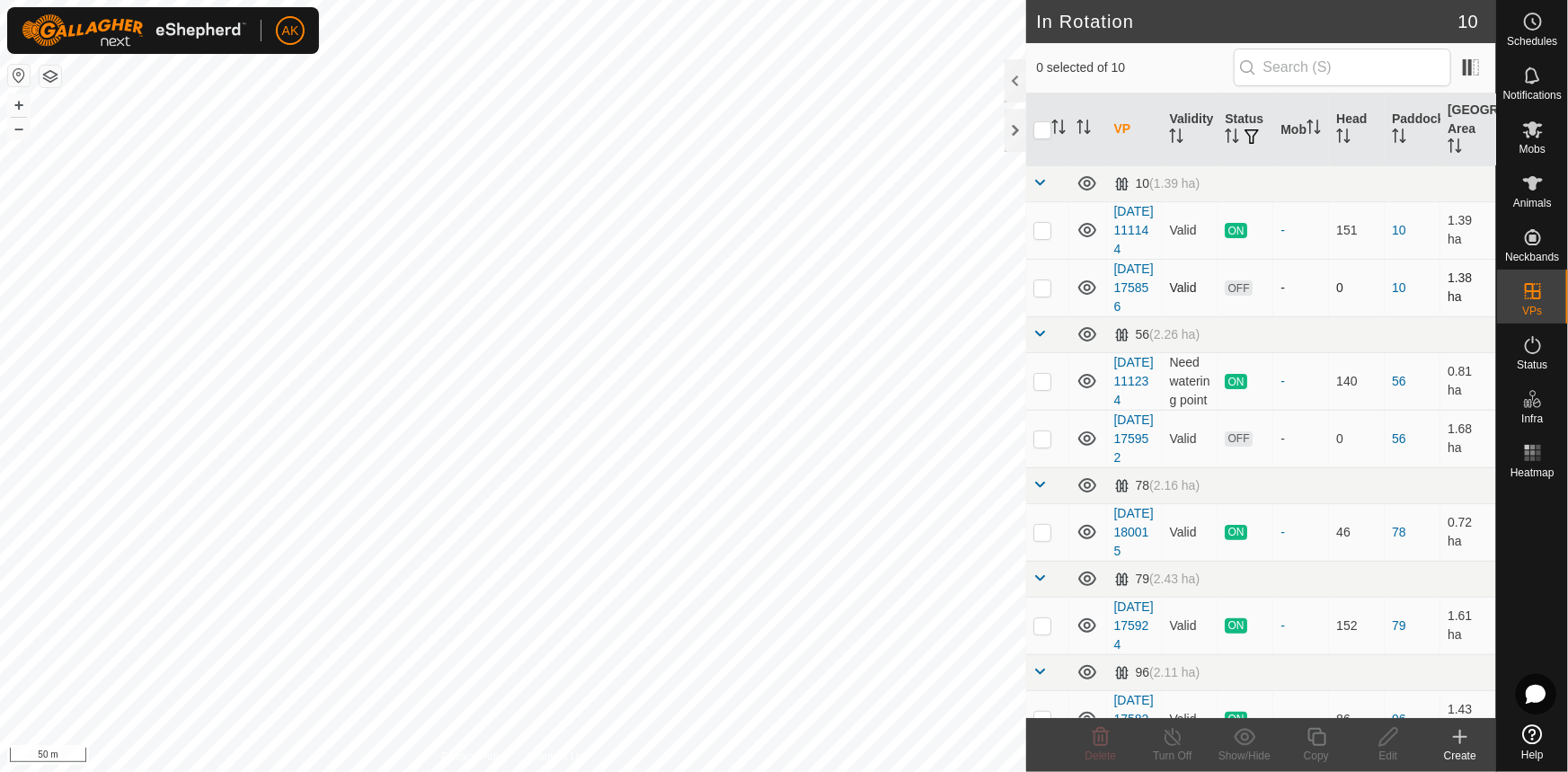
click at [1038, 295] on p-checkbox at bounding box center [1042, 288] width 18 height 14
checkbox input "true"
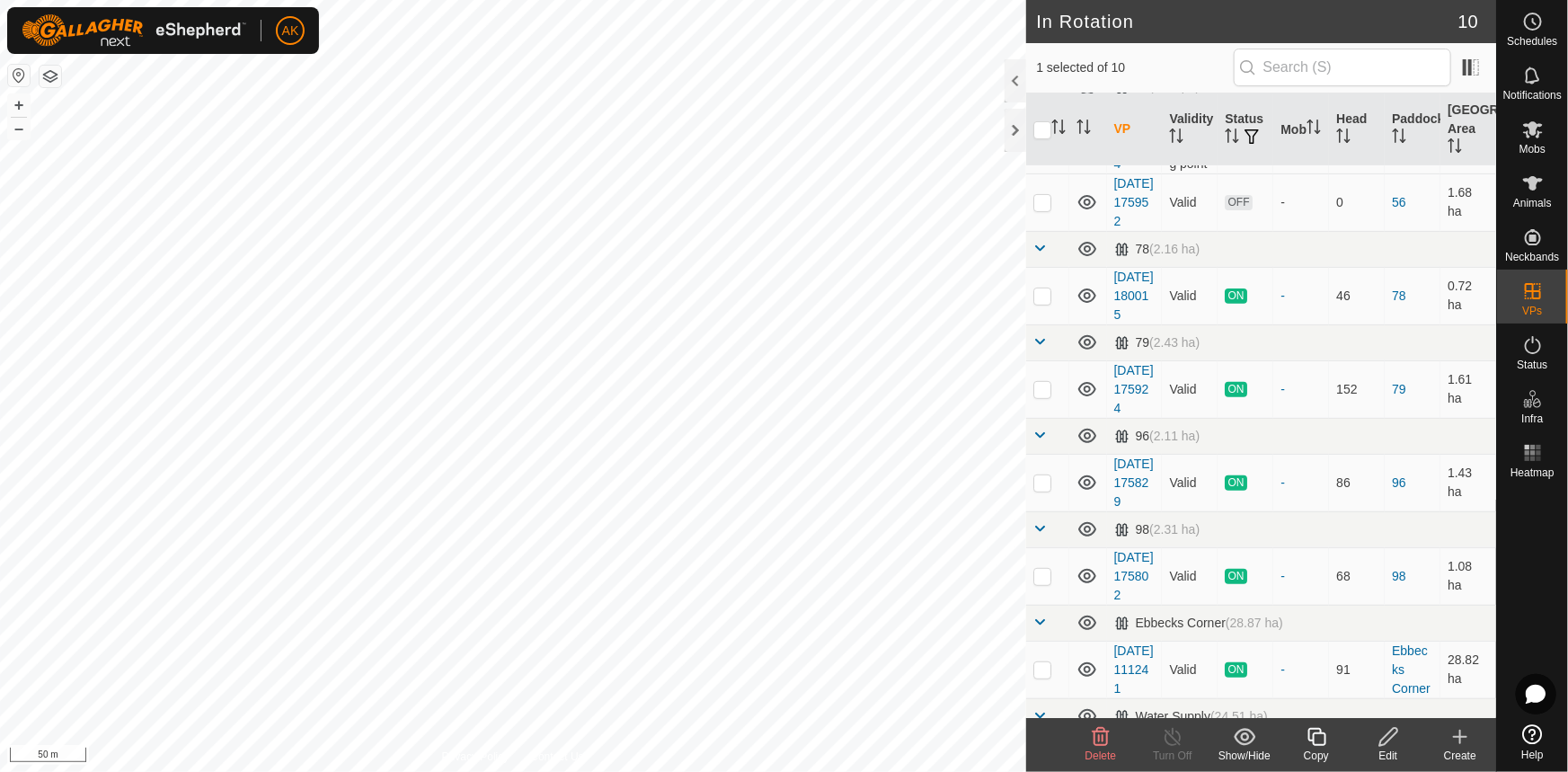
scroll to position [245, 0]
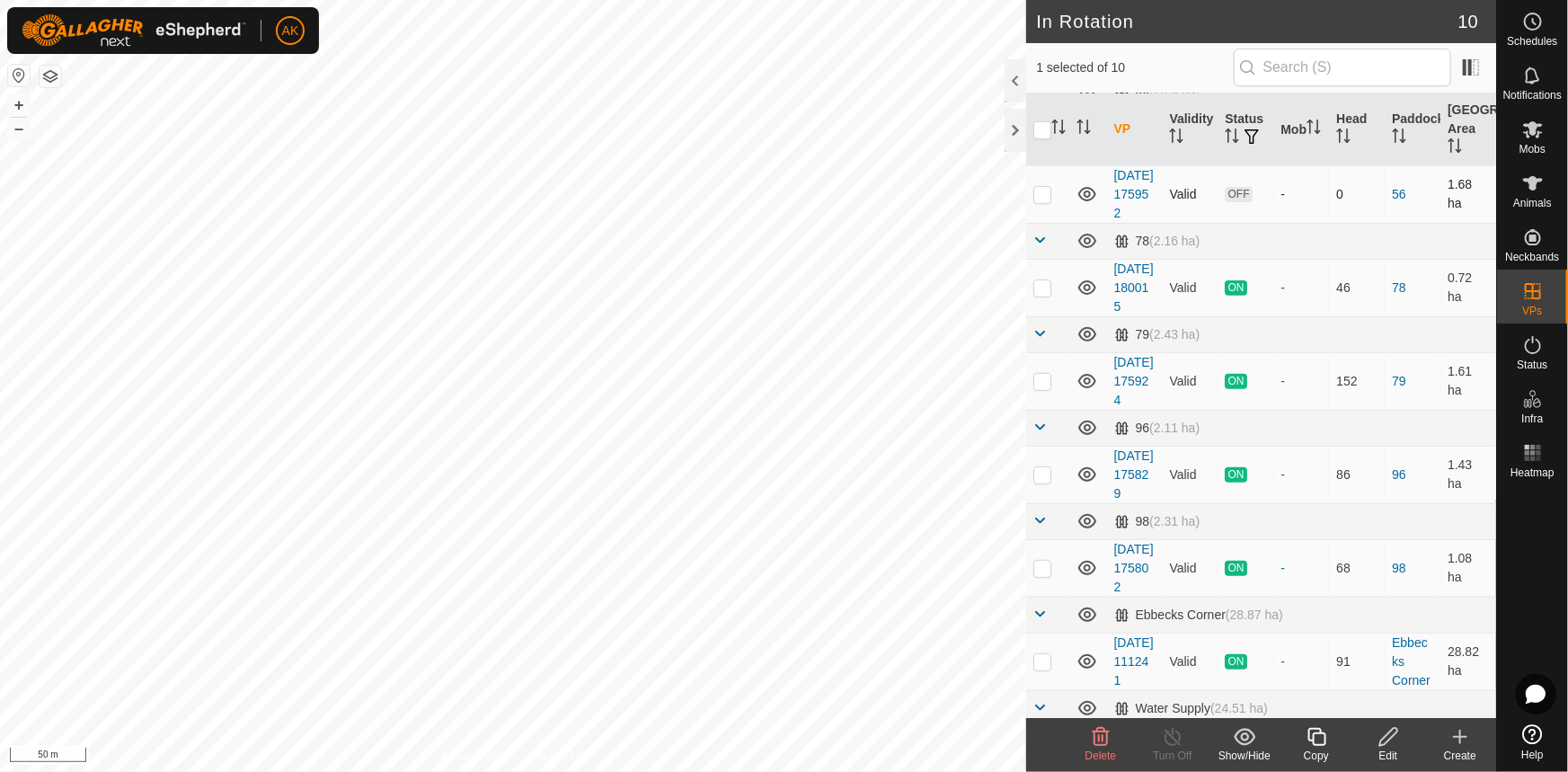
click at [1046, 202] on p-checkbox at bounding box center [1042, 194] width 18 height 14
checkbox input "true"
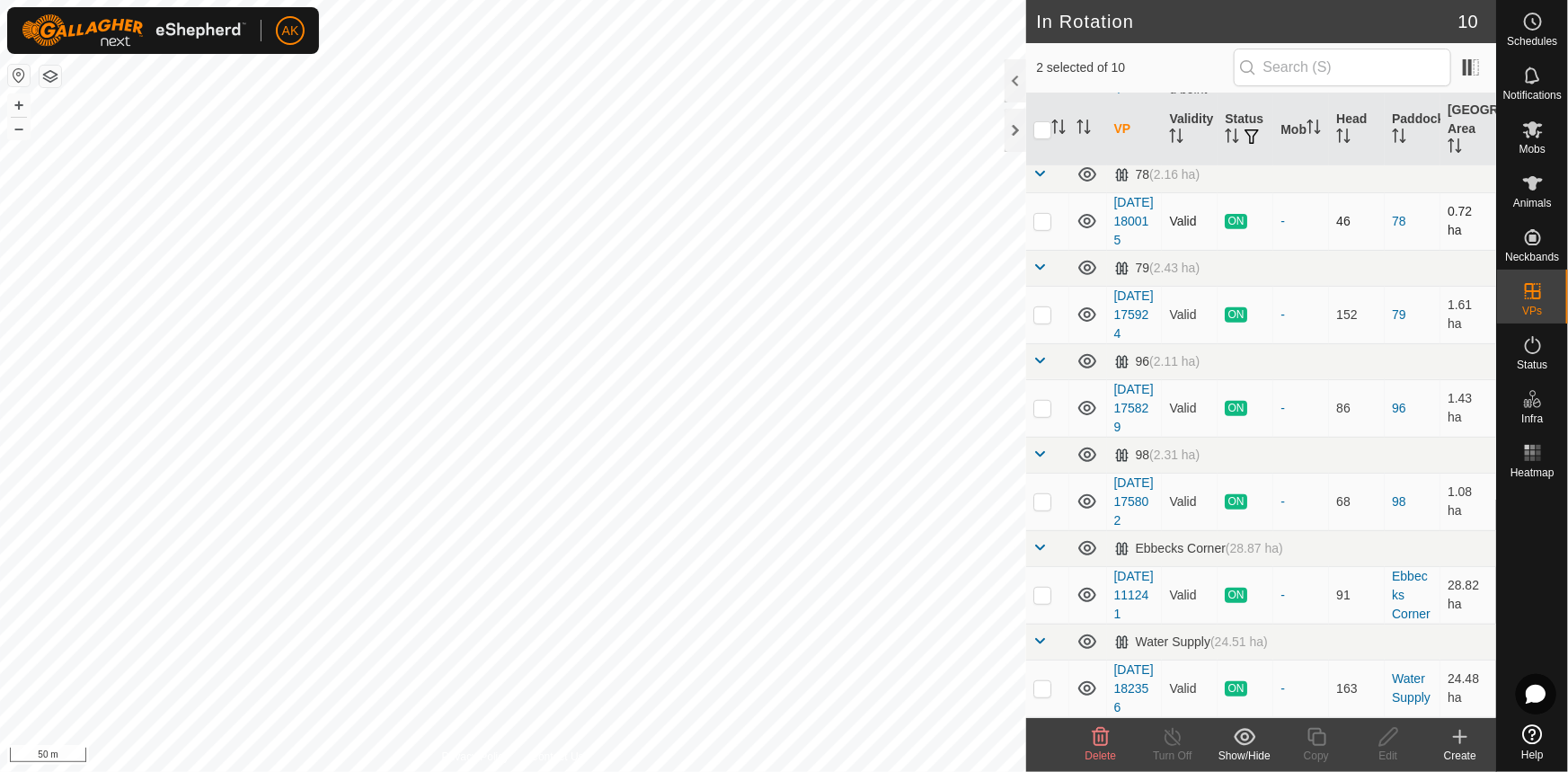
scroll to position [480, 0]
click at [1091, 737] on icon at bounding box center [1101, 737] width 22 height 22
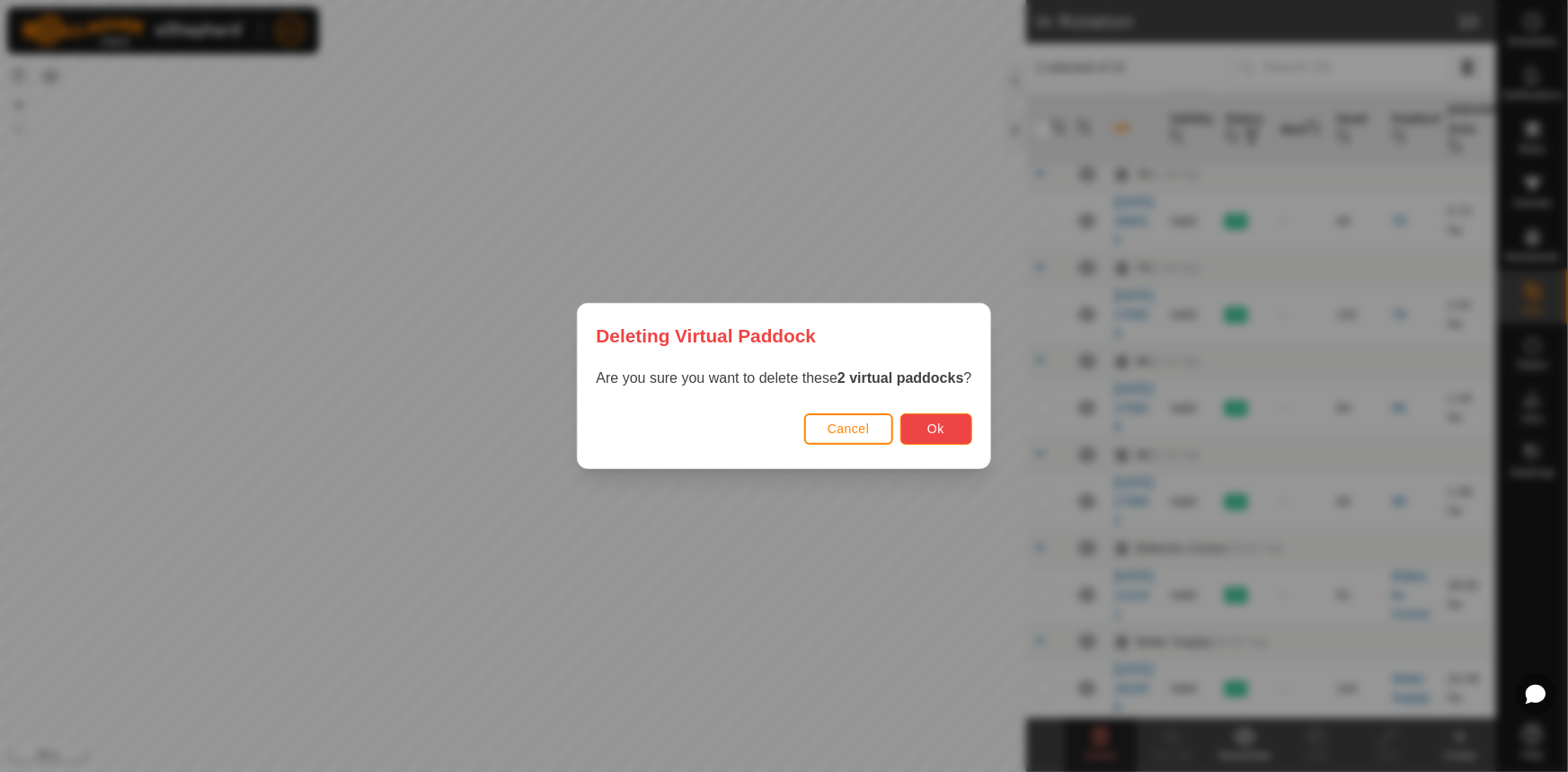
click at [940, 413] on button "Ok" at bounding box center [936, 429] width 72 height 31
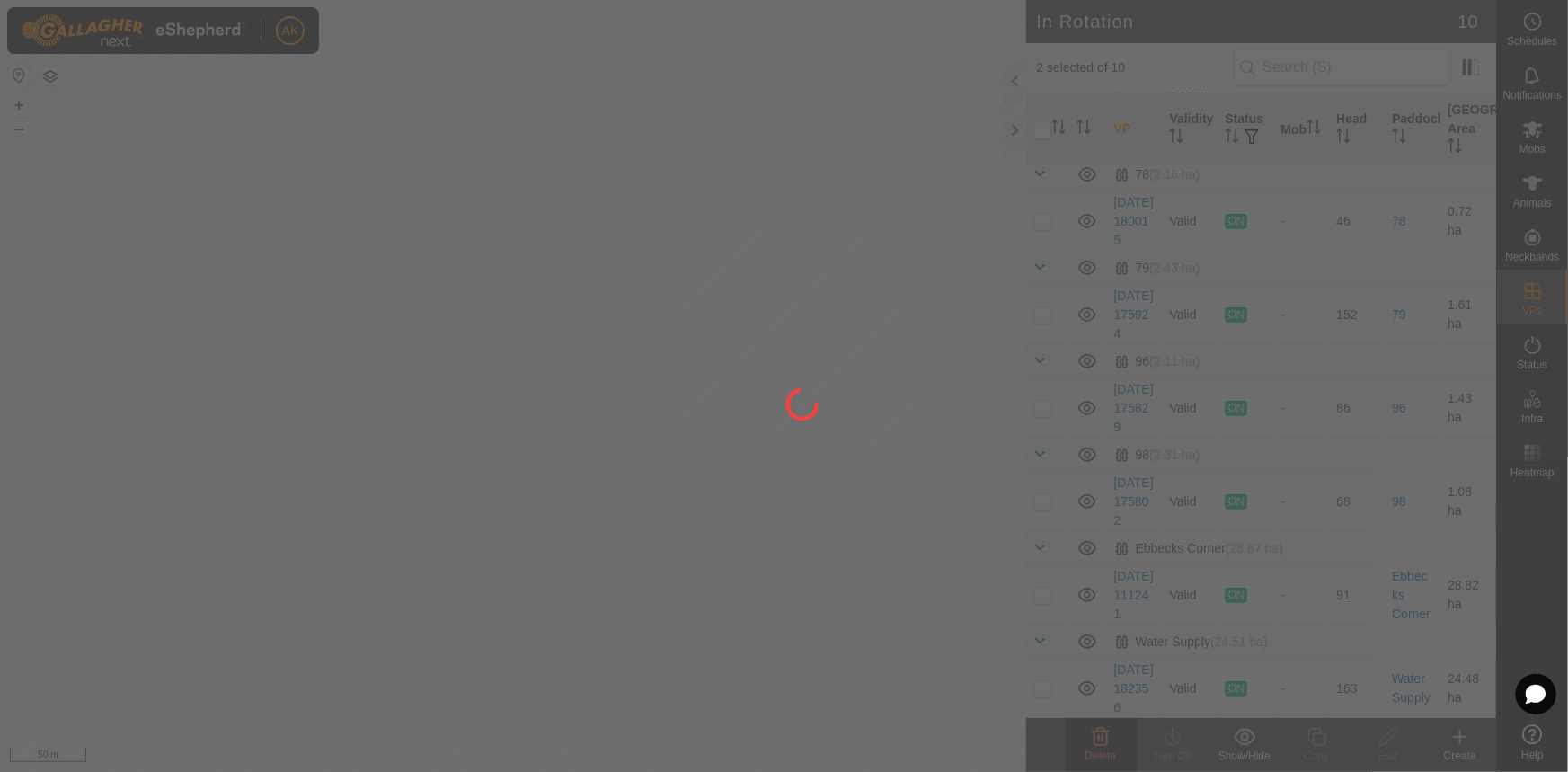
checkbox input "false"
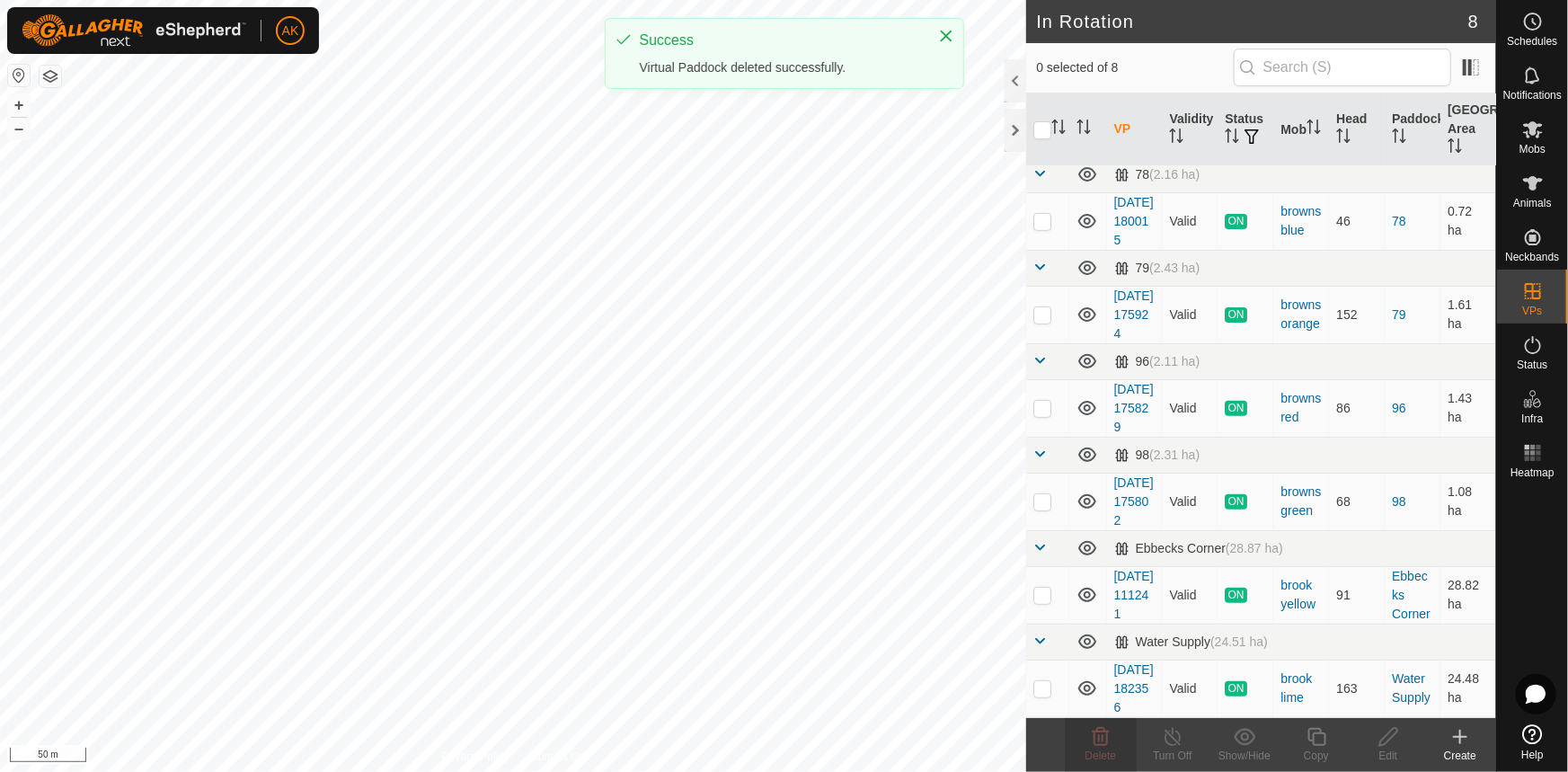
scroll to position [0, 0]
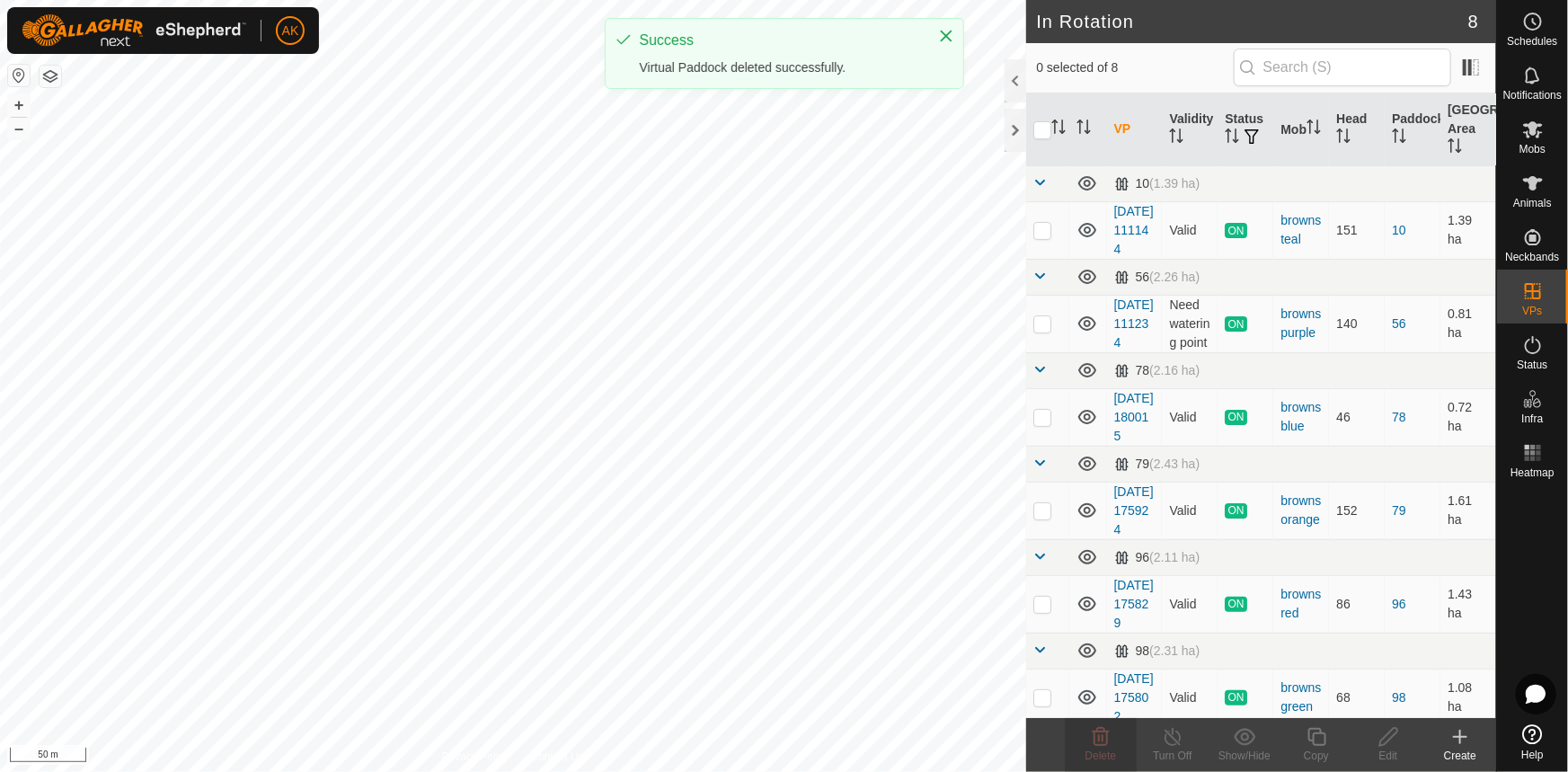
checkbox input "true"
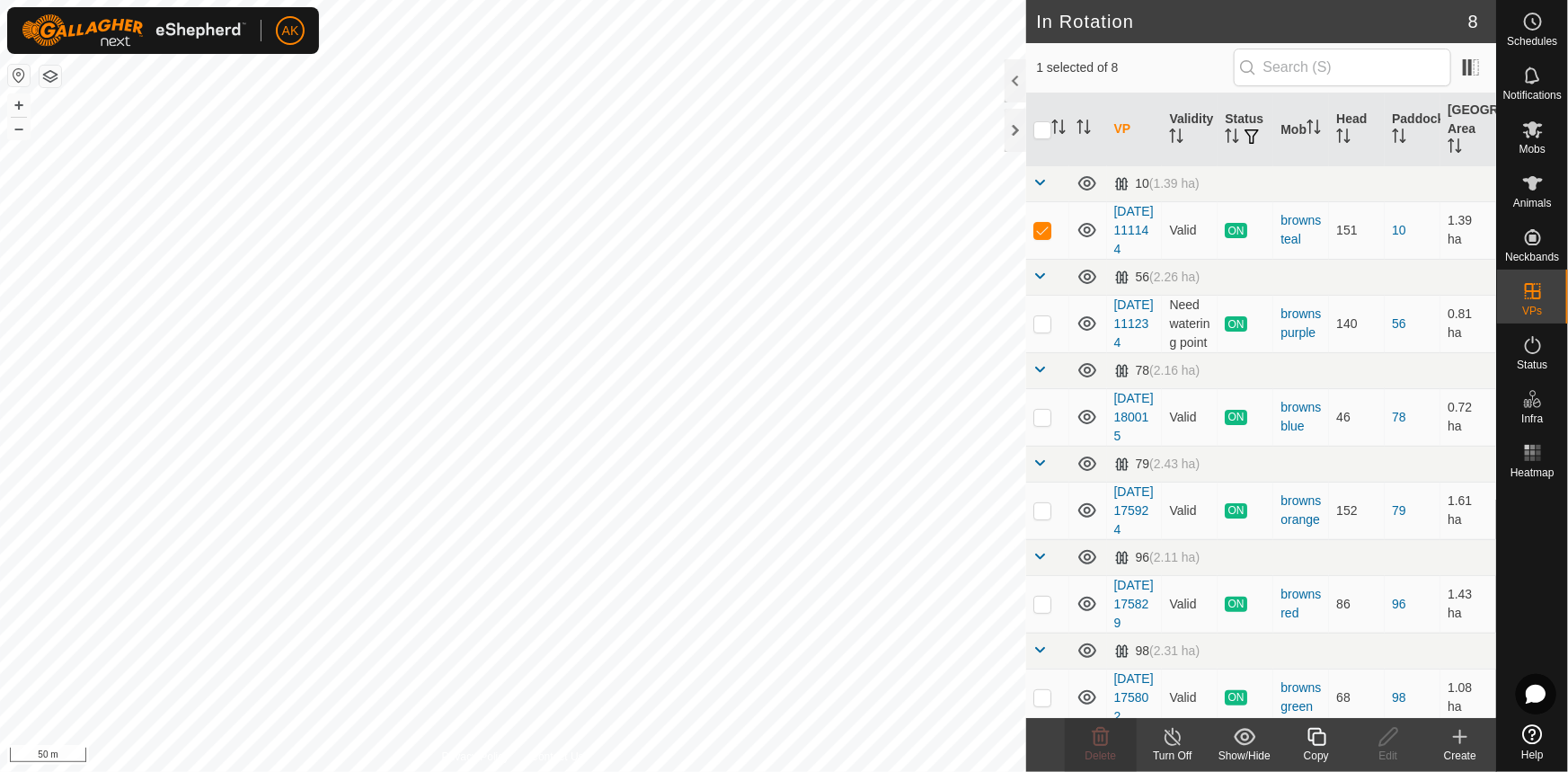
click at [1312, 734] on icon at bounding box center [1317, 737] width 23 height 22
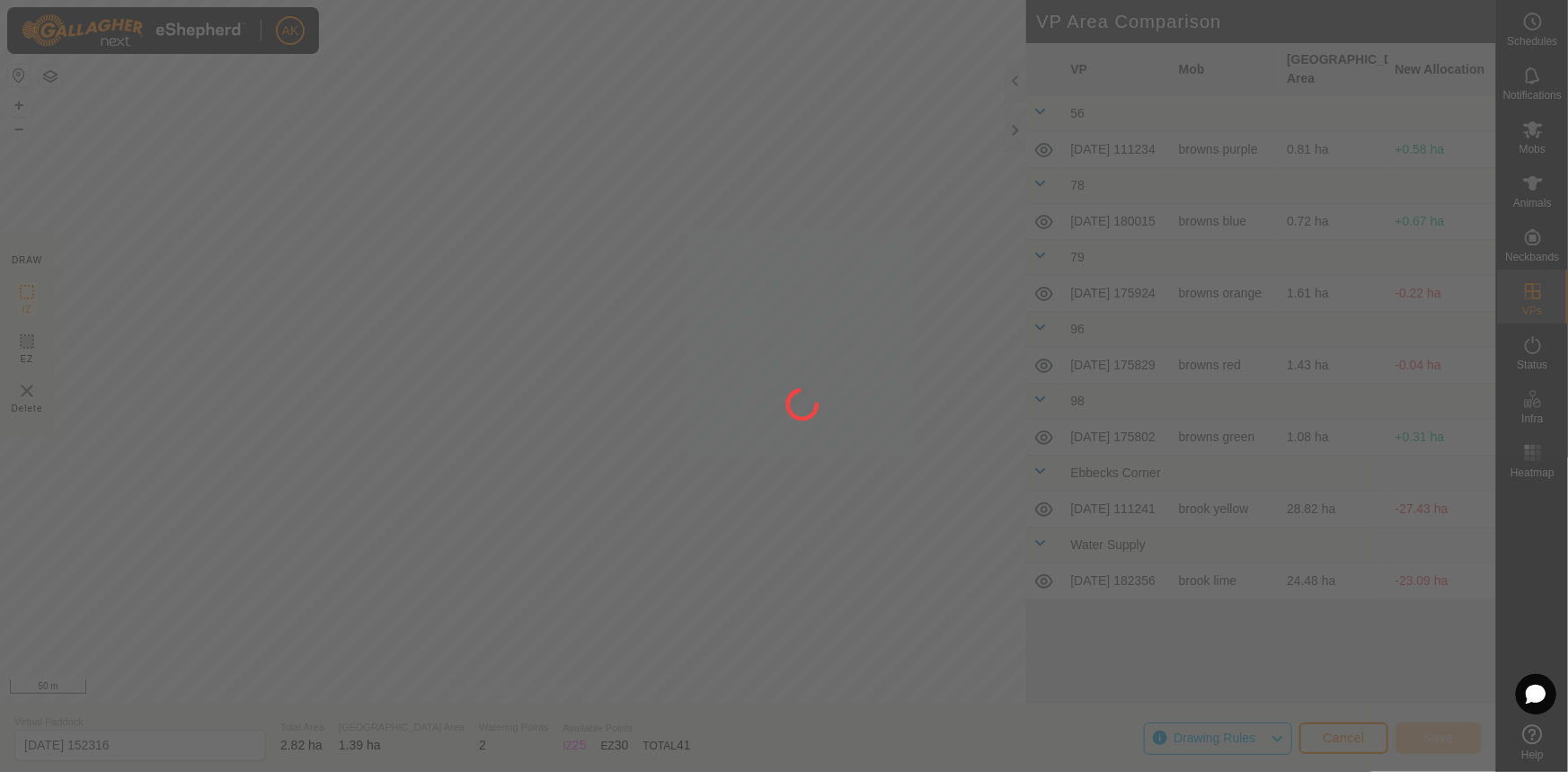
type input "[DATE] 152317"
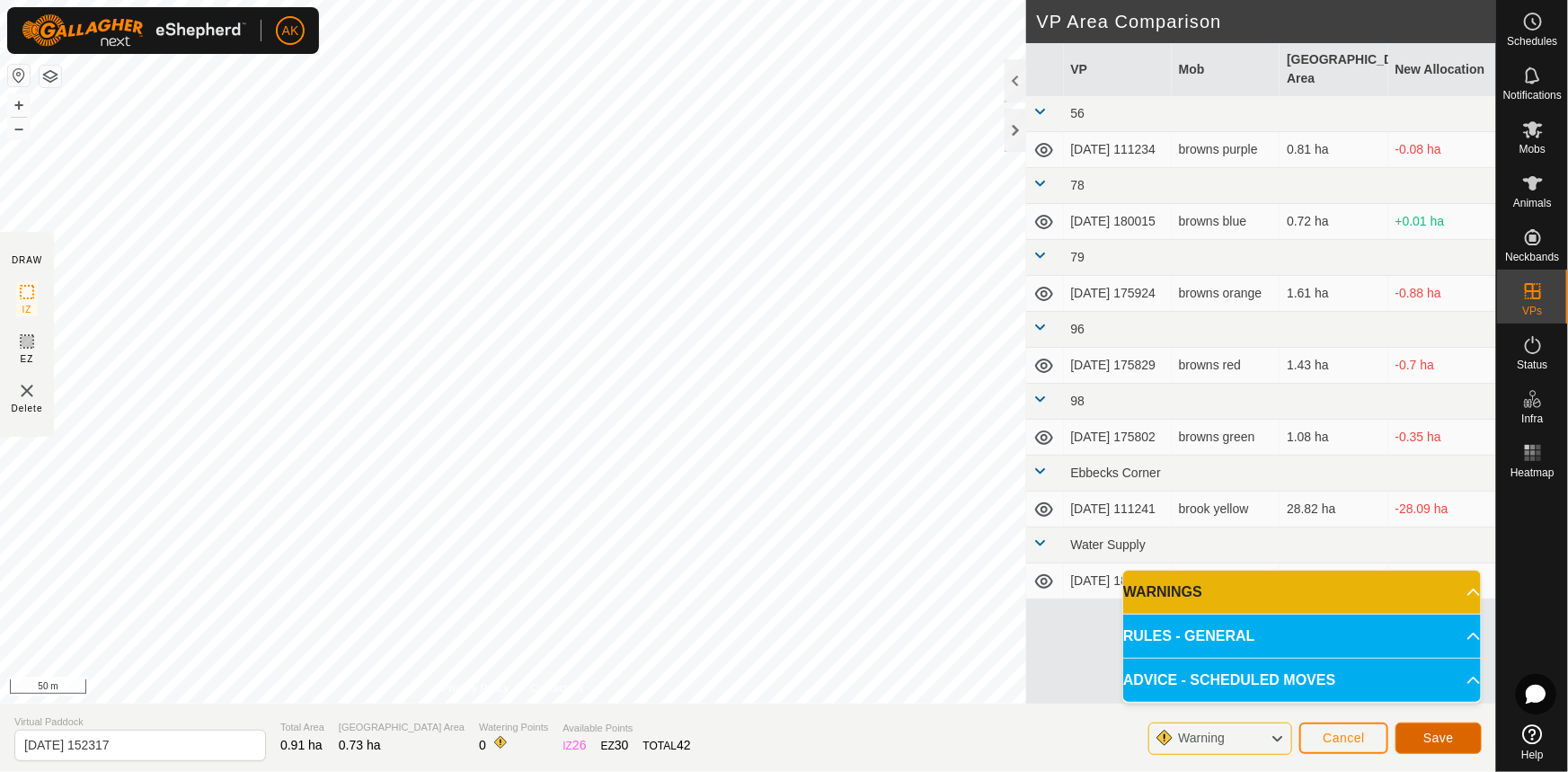
click at [1448, 743] on span "Save" at bounding box center [1438, 738] width 30 height 14
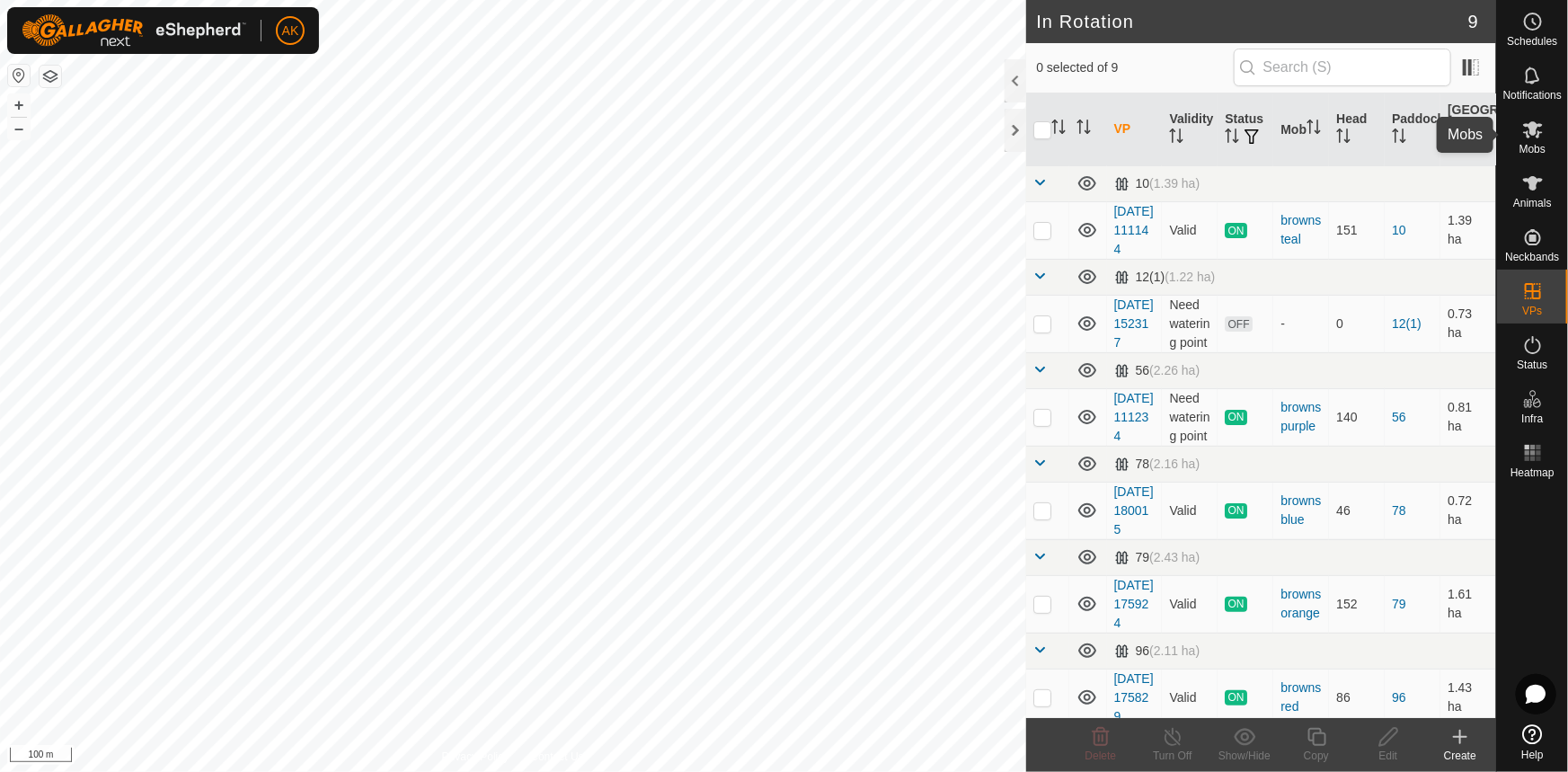
click at [1531, 129] on icon at bounding box center [1533, 130] width 20 height 17
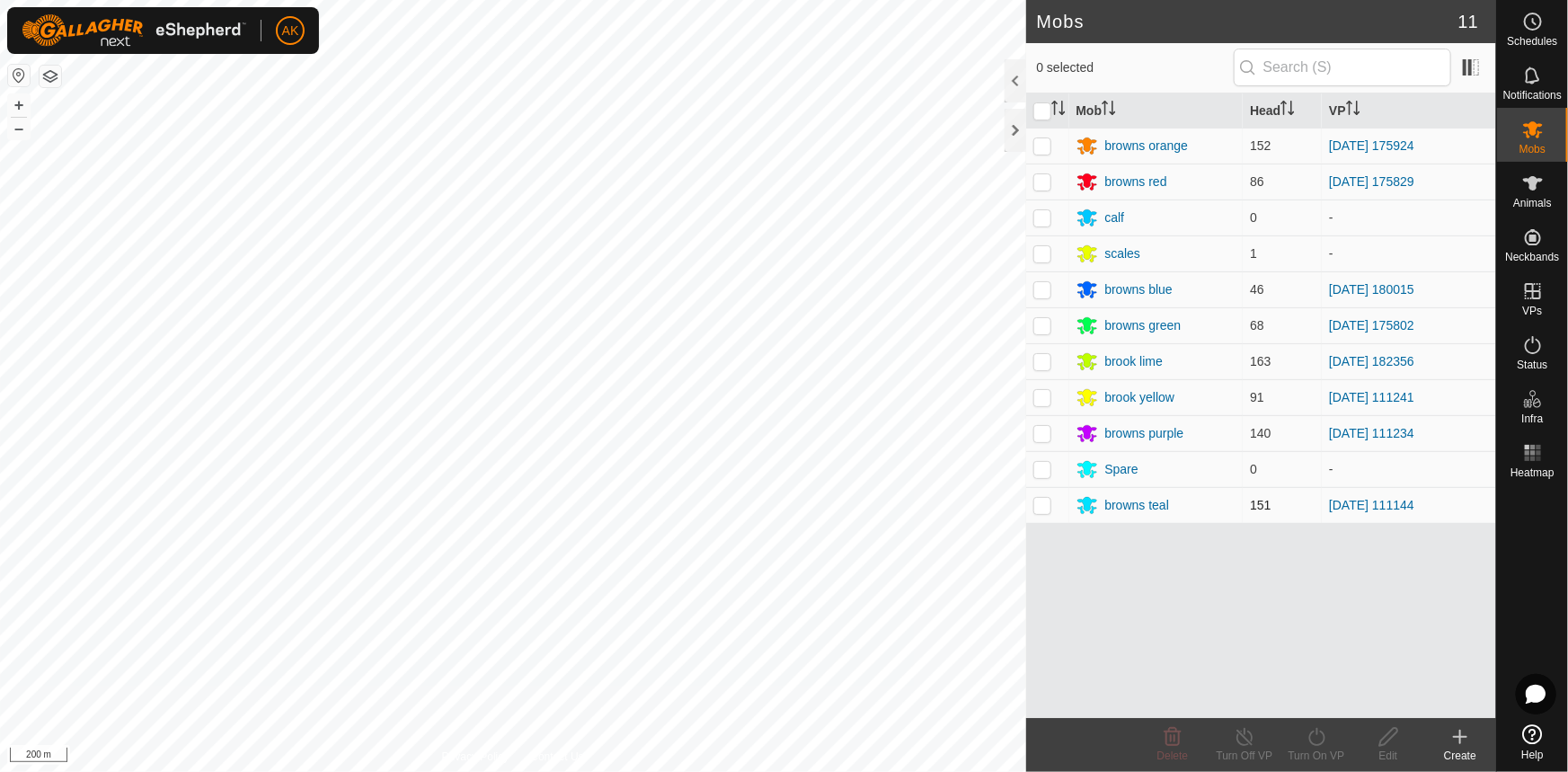
click at [1034, 505] on p-tablecheckbox at bounding box center [1042, 505] width 18 height 14
checkbox input "true"
click at [1311, 739] on icon at bounding box center [1316, 737] width 16 height 18
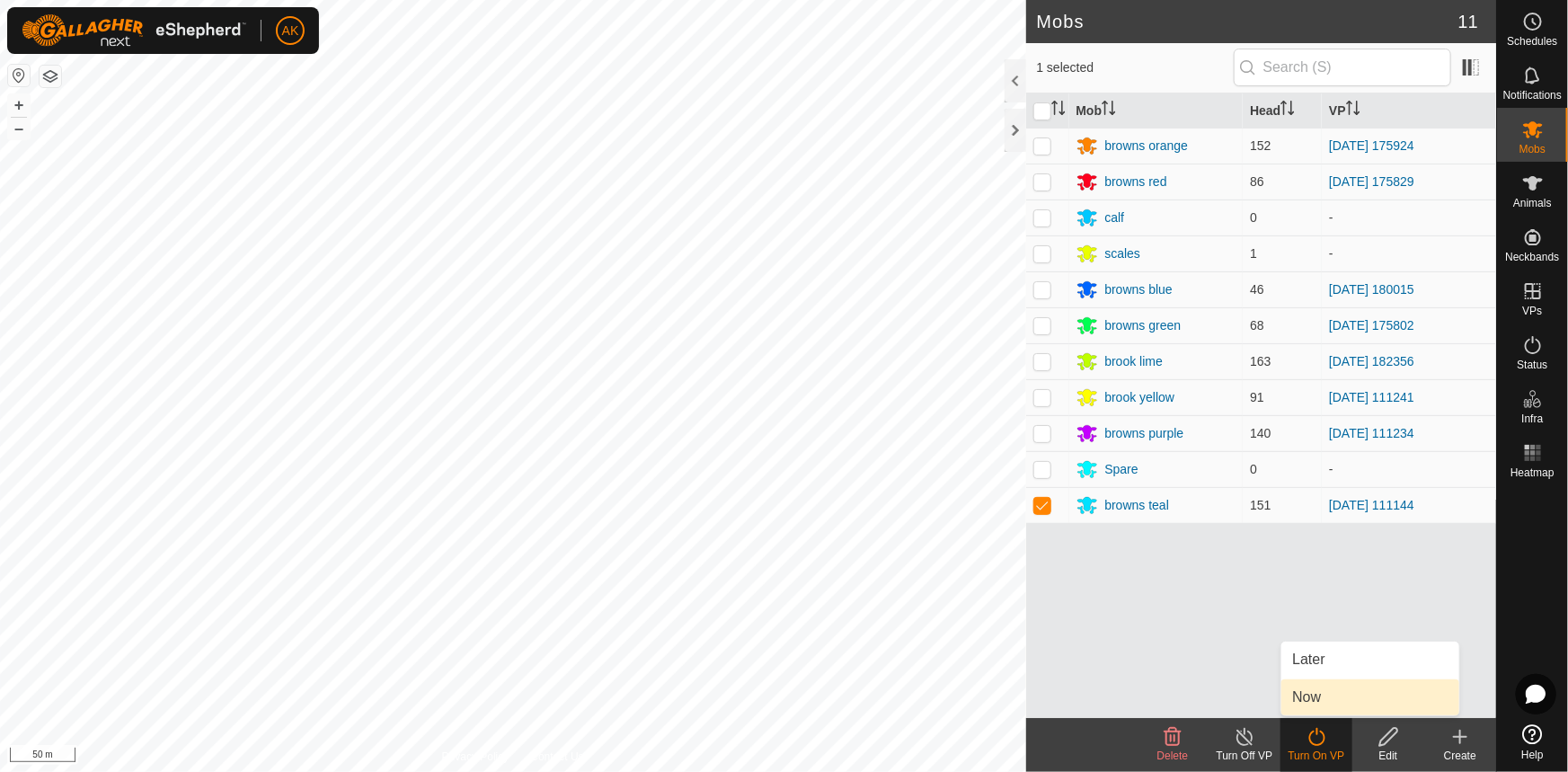
click at [1313, 698] on link "Now" at bounding box center [1370, 698] width 178 height 36
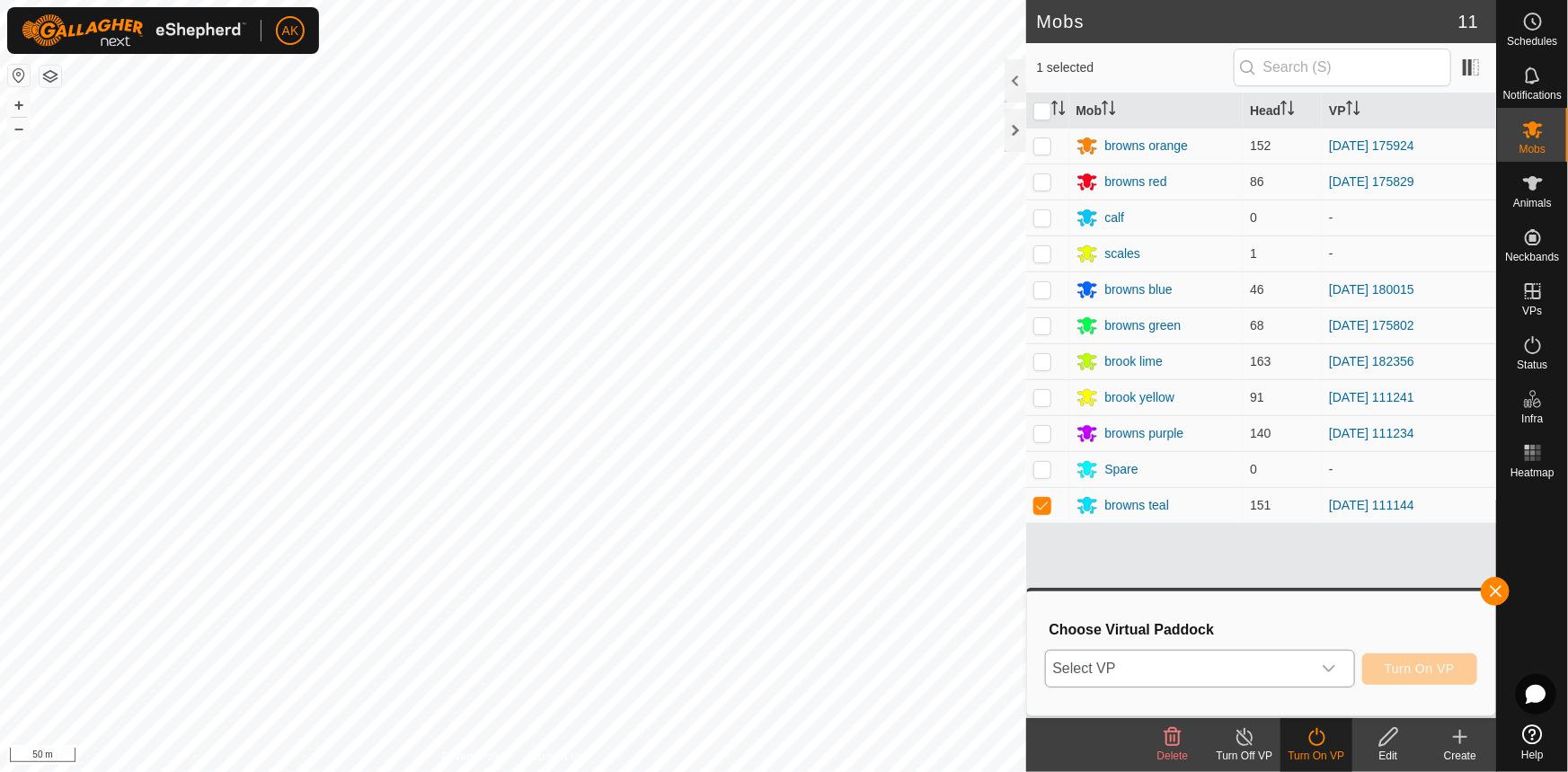
click at [1080, 663] on span "Select VP" at bounding box center [1178, 669] width 265 height 36
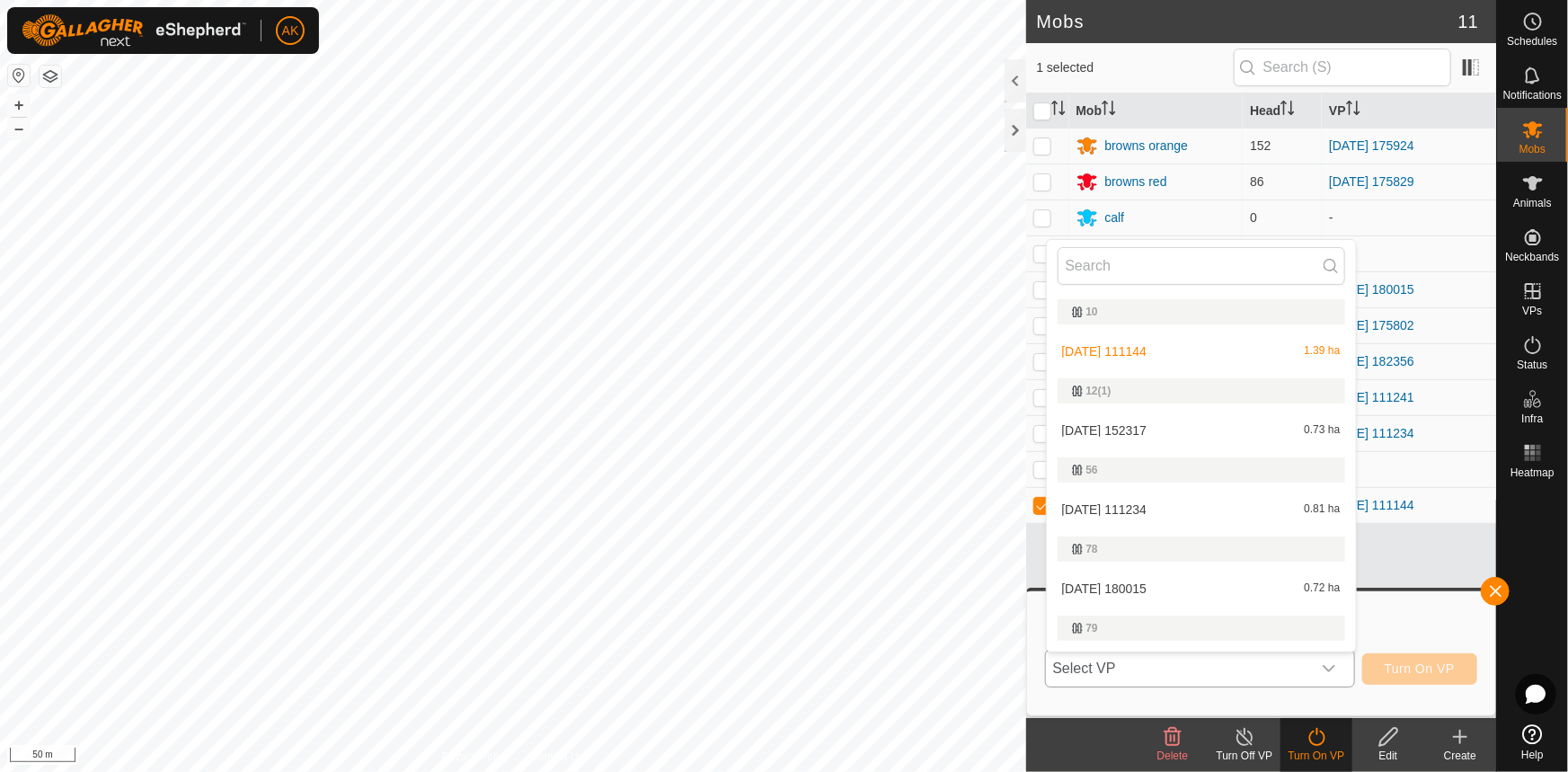
scroll to position [34, 0]
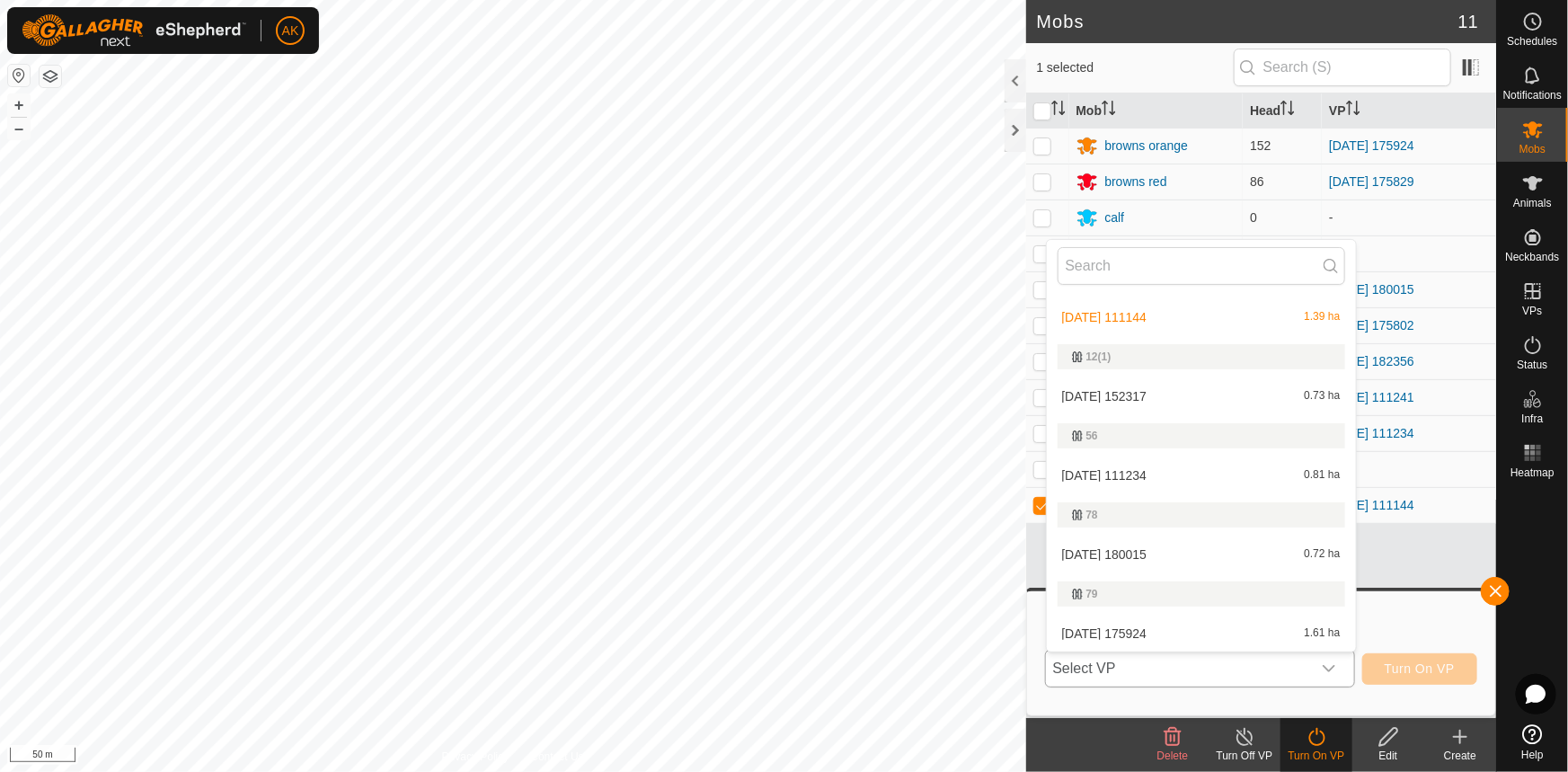
click at [1124, 391] on li "[DATE] 152317 0.73 ha" at bounding box center [1201, 396] width 309 height 36
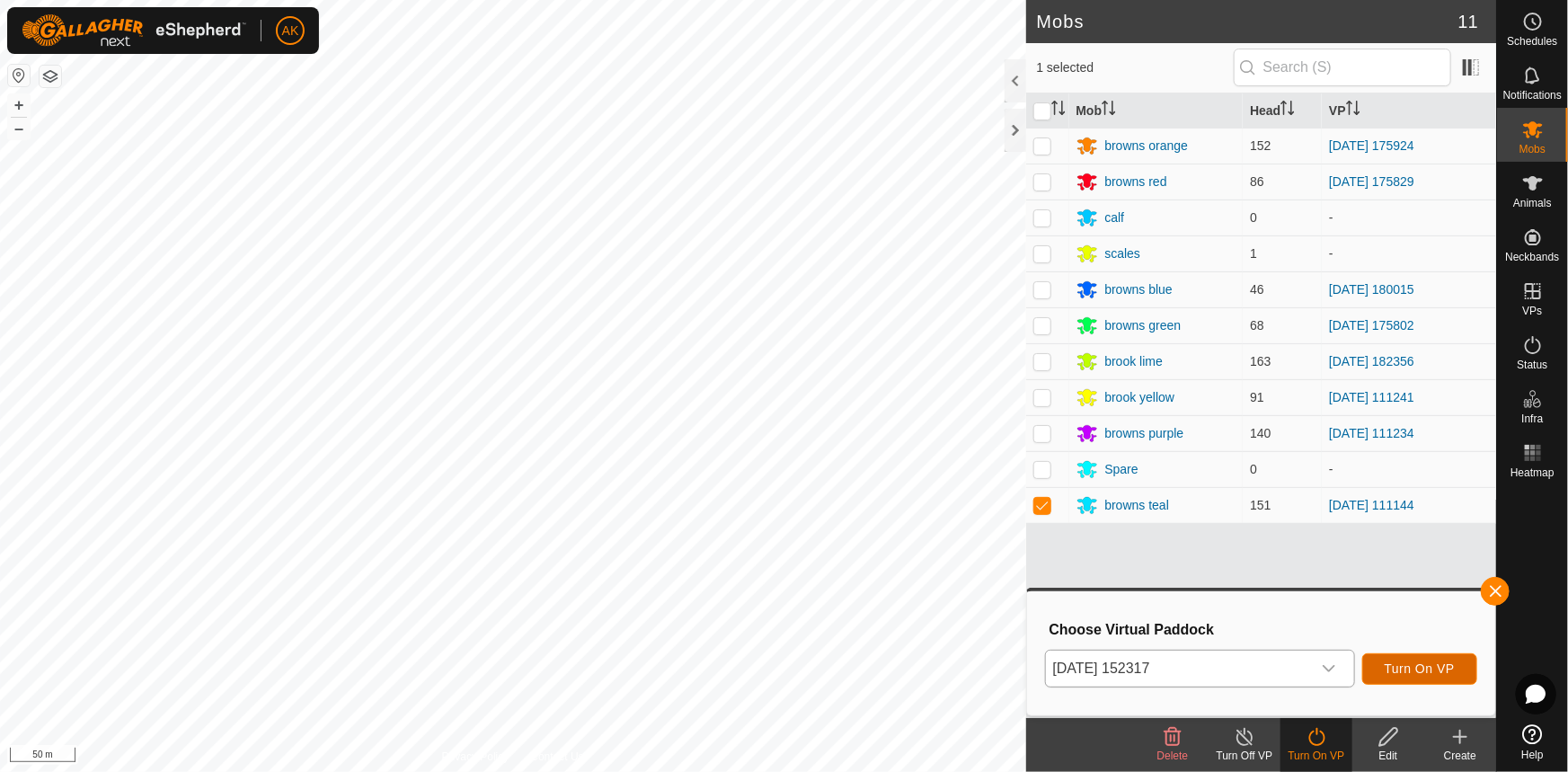
click at [1382, 662] on button "Turn On VP" at bounding box center [1420, 669] width 115 height 31
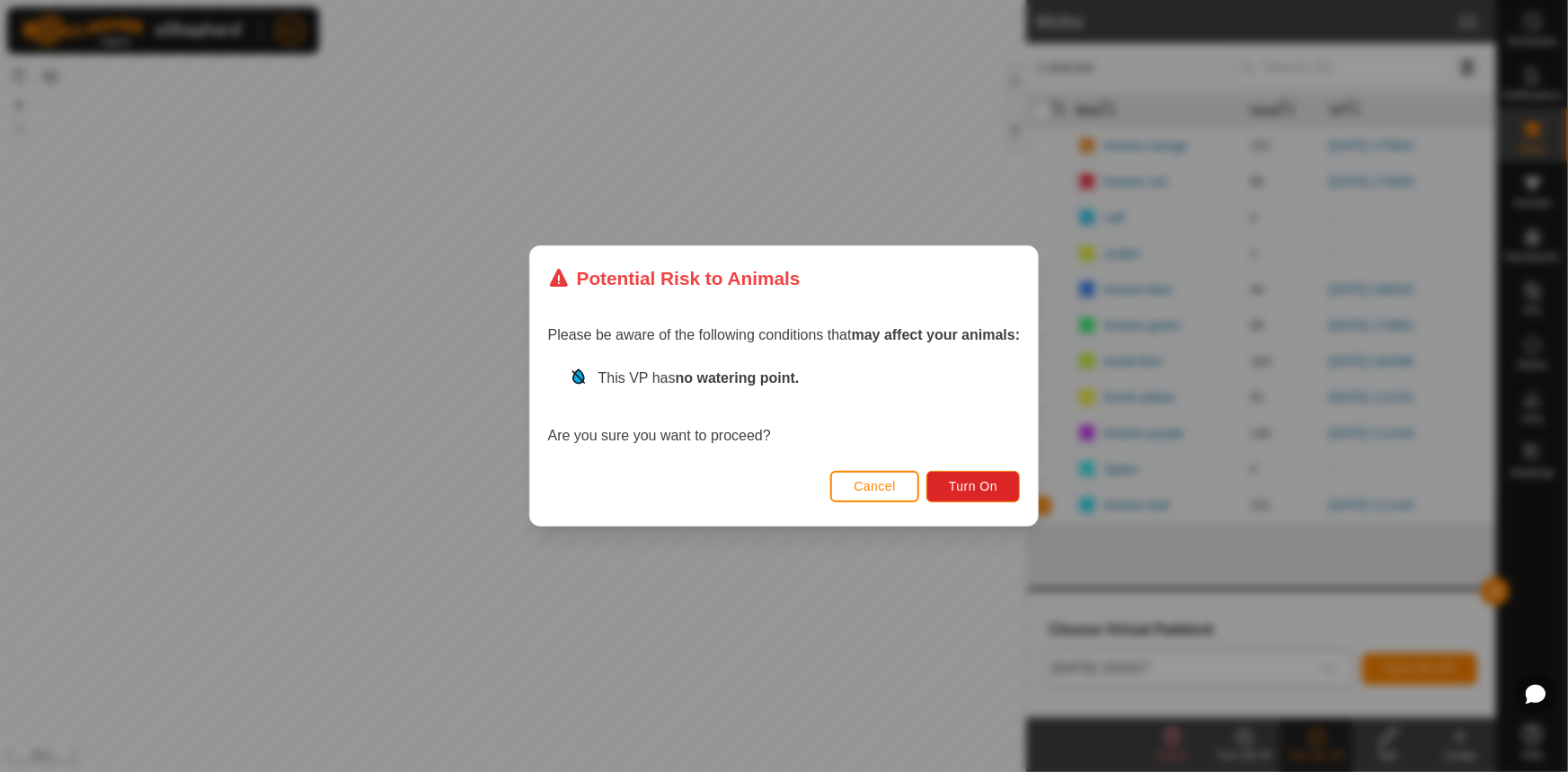
click at [949, 465] on div "Cancel Turn On" at bounding box center [785, 495] width 509 height 61
click at [1002, 485] on button "Turn On" at bounding box center [973, 486] width 94 height 31
